Goal: Transaction & Acquisition: Obtain resource

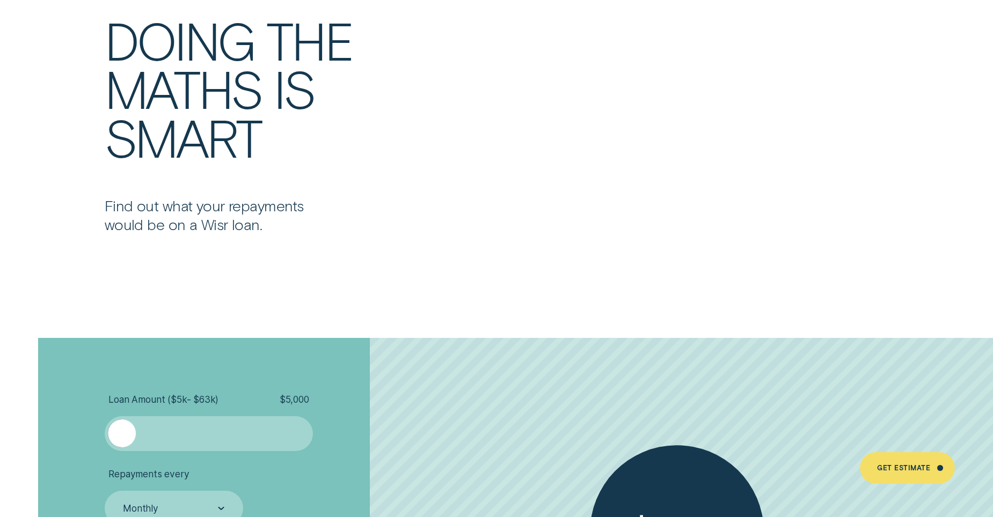
scroll to position [2201, 0]
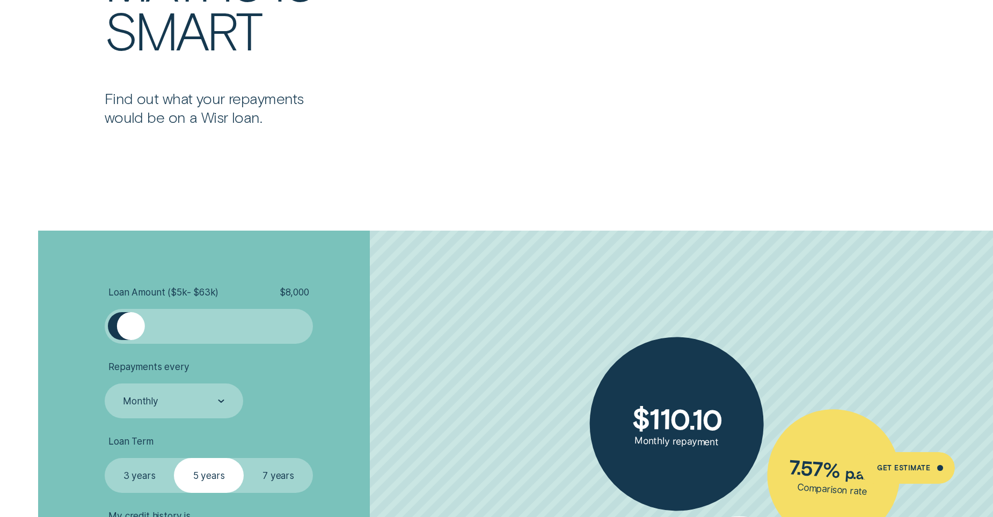
click at [132, 334] on div at bounding box center [131, 326] width 28 height 28
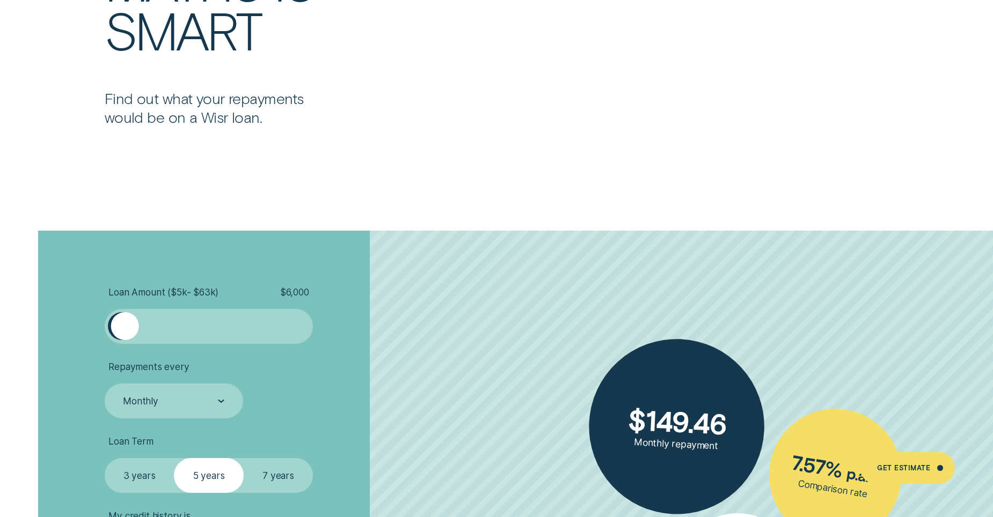
drag, startPoint x: 145, startPoint y: 323, endPoint x: 125, endPoint y: 315, distance: 21.9
click at [125, 315] on div at bounding box center [125, 326] width 28 height 28
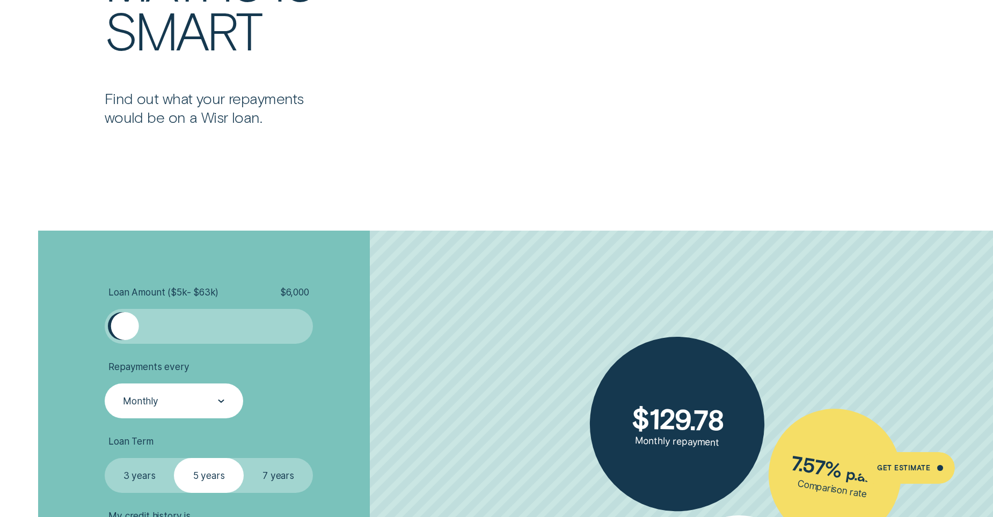
drag, startPoint x: 125, startPoint y: 315, endPoint x: 222, endPoint y: 402, distance: 130.0
click at [222, 402] on icon at bounding box center [221, 401] width 6 height 3
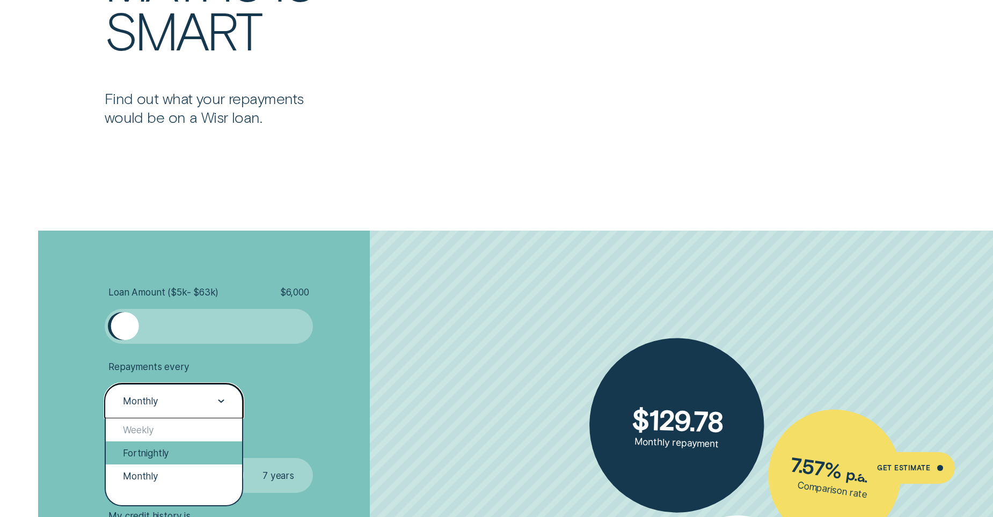
click at [209, 449] on div "Fortnightly" at bounding box center [174, 453] width 136 height 23
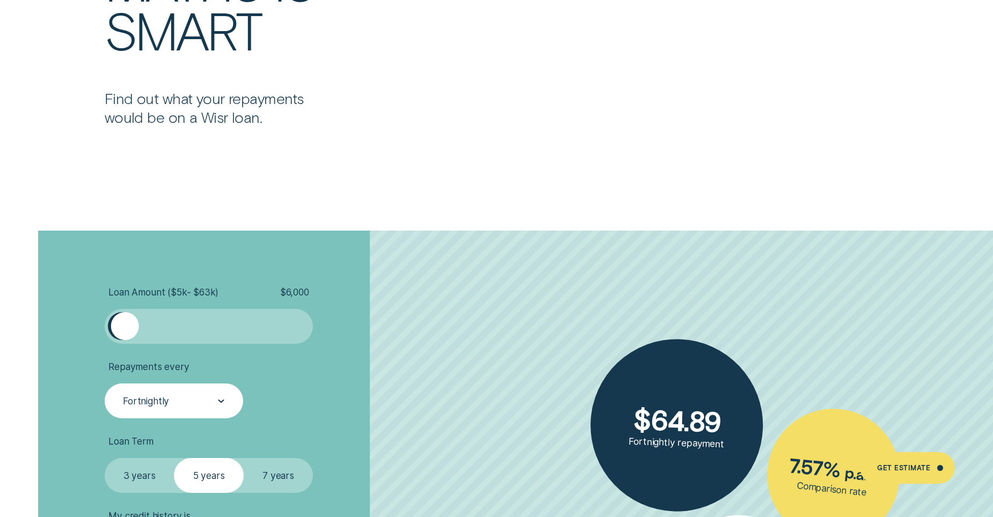
click at [148, 476] on label "3 years" at bounding box center [140, 475] width 70 height 35
click at [105, 458] on input "3 years" at bounding box center [105, 458] width 0 height 0
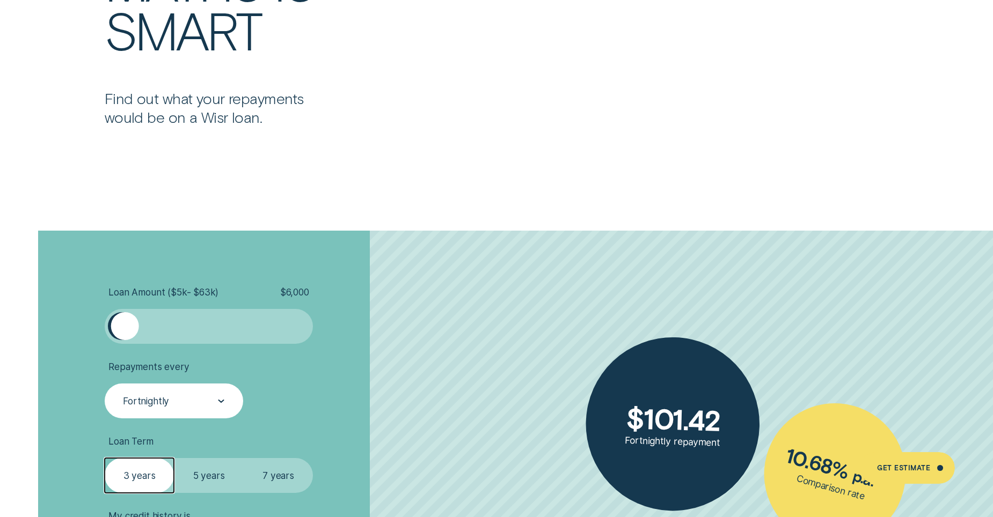
scroll to position [2362, 0]
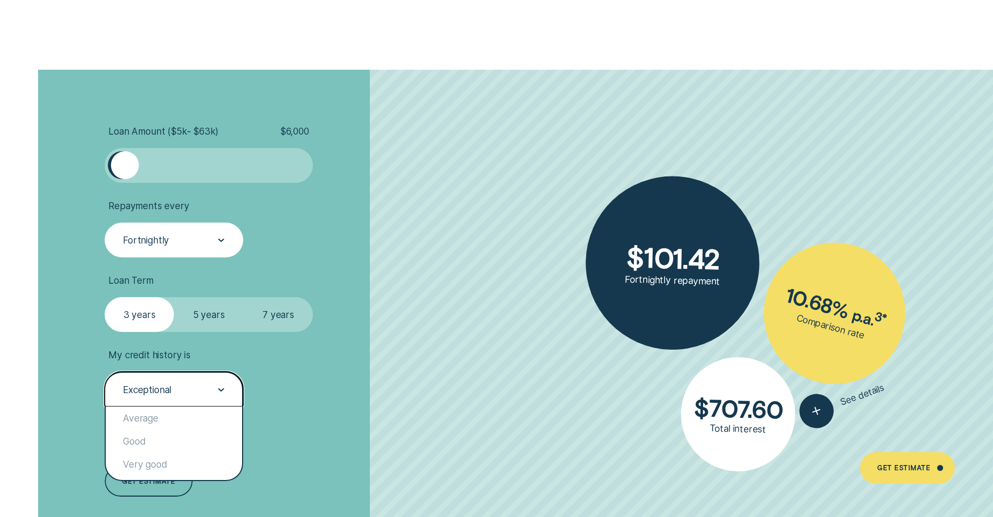
click at [219, 390] on icon at bounding box center [221, 390] width 5 height 2
click at [180, 461] on div "Very good" at bounding box center [174, 464] width 136 height 23
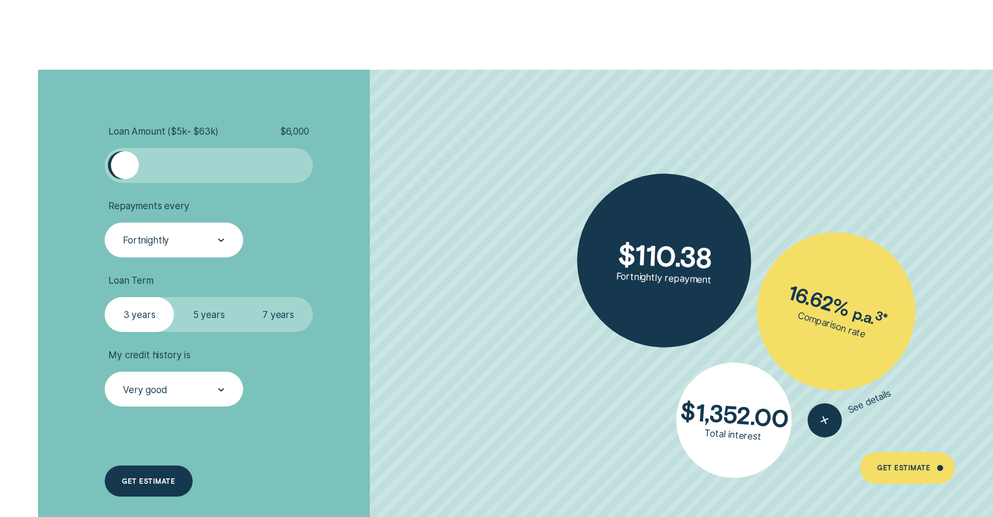
click at [147, 483] on div "Get estimate" at bounding box center [148, 482] width 53 height 6
